Goal: Task Accomplishment & Management: Manage account settings

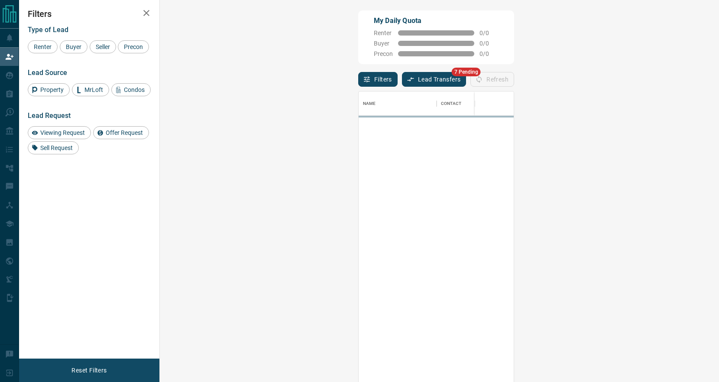
scroll to position [291, 541]
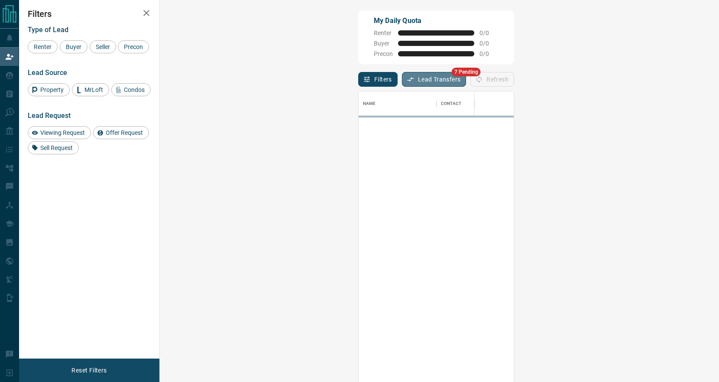
click at [402, 81] on button "Lead Transfers" at bounding box center [434, 79] width 65 height 15
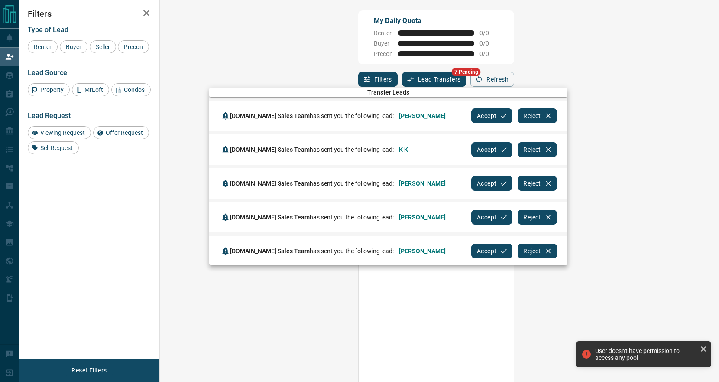
click at [500, 115] on icon "button" at bounding box center [504, 116] width 8 height 8
click at [500, 146] on icon "button" at bounding box center [504, 150] width 8 height 8
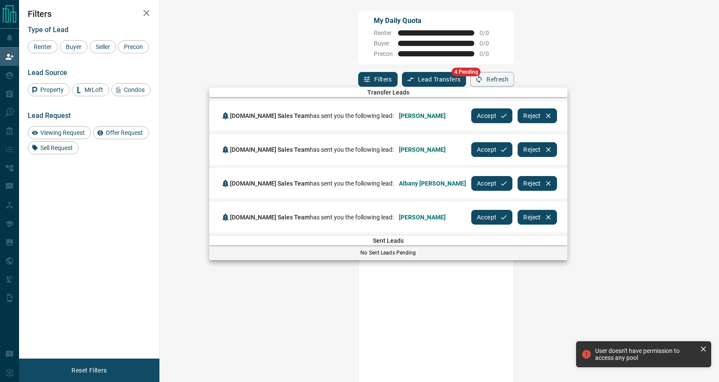
click at [500, 115] on icon "button" at bounding box center [504, 116] width 8 height 8
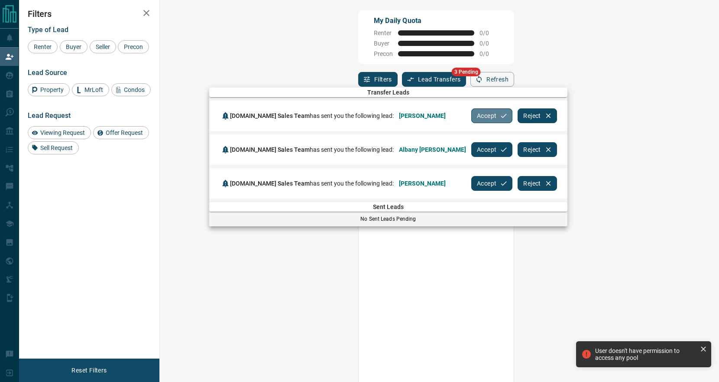
click at [500, 115] on icon "button" at bounding box center [504, 116] width 8 height 8
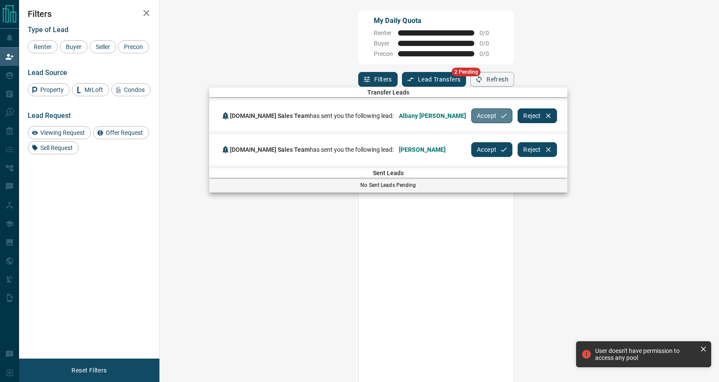
click at [500, 115] on icon "button" at bounding box center [504, 116] width 8 height 8
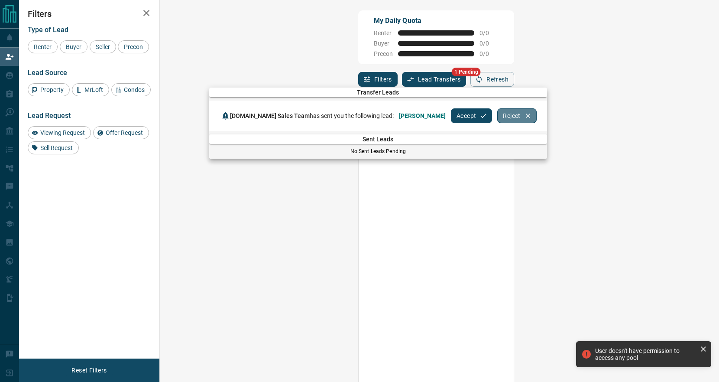
click at [497, 115] on button "Reject" at bounding box center [516, 115] width 39 height 15
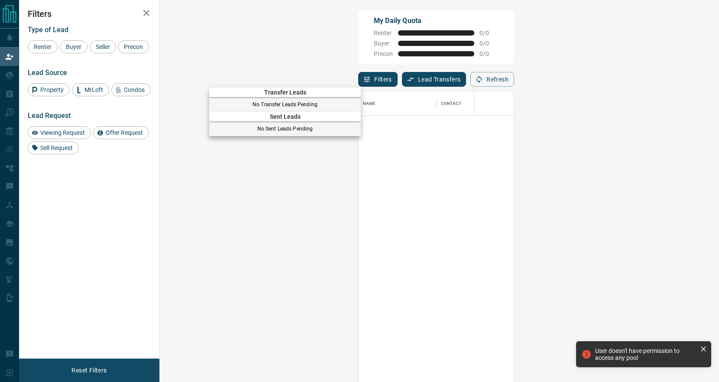
click at [11, 76] on div at bounding box center [359, 191] width 719 height 382
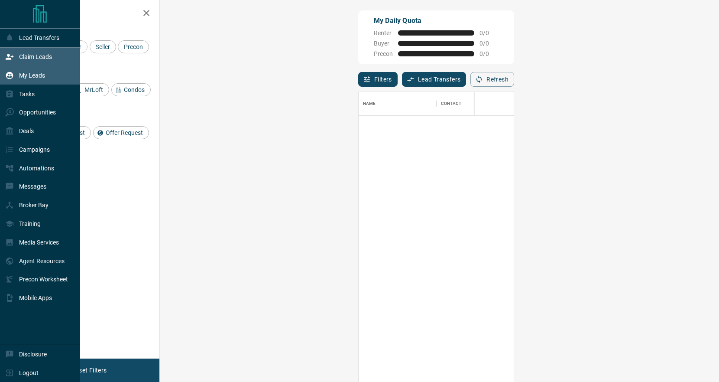
click at [21, 76] on p "My Leads" at bounding box center [32, 75] width 26 height 7
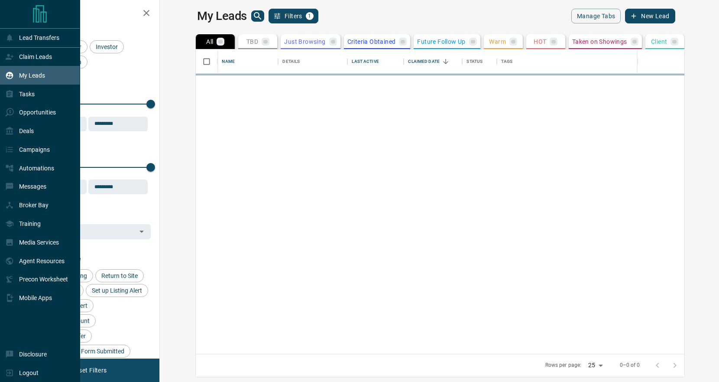
scroll to position [304, 555]
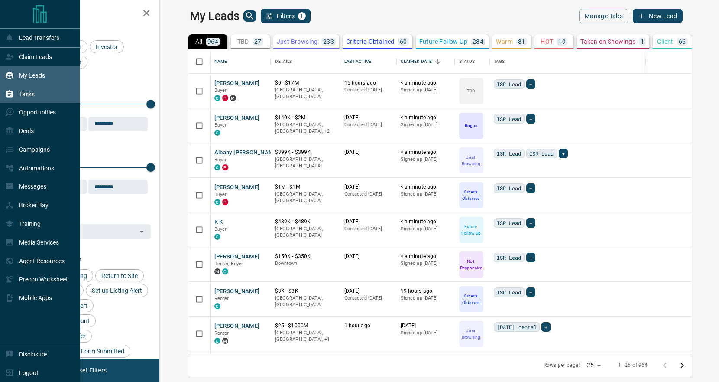
click at [11, 100] on div "Tasks" at bounding box center [19, 94] width 29 height 14
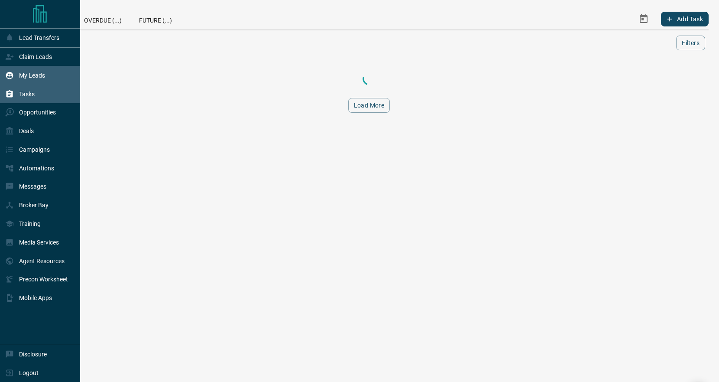
click at [32, 82] on div "My Leads" at bounding box center [25, 75] width 40 height 14
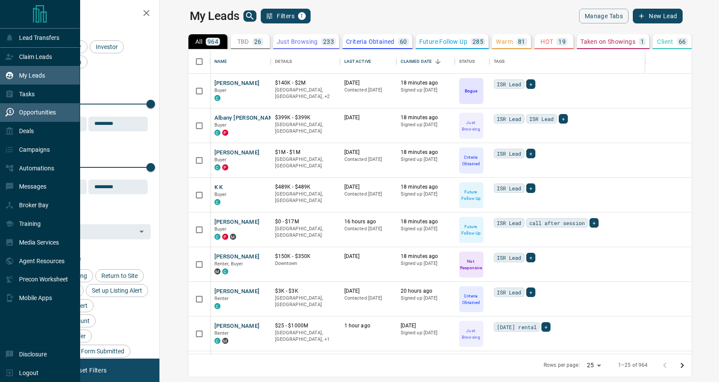
click at [44, 120] on div "Opportunities" at bounding box center [30, 112] width 51 height 14
